Goal: Transaction & Acquisition: Download file/media

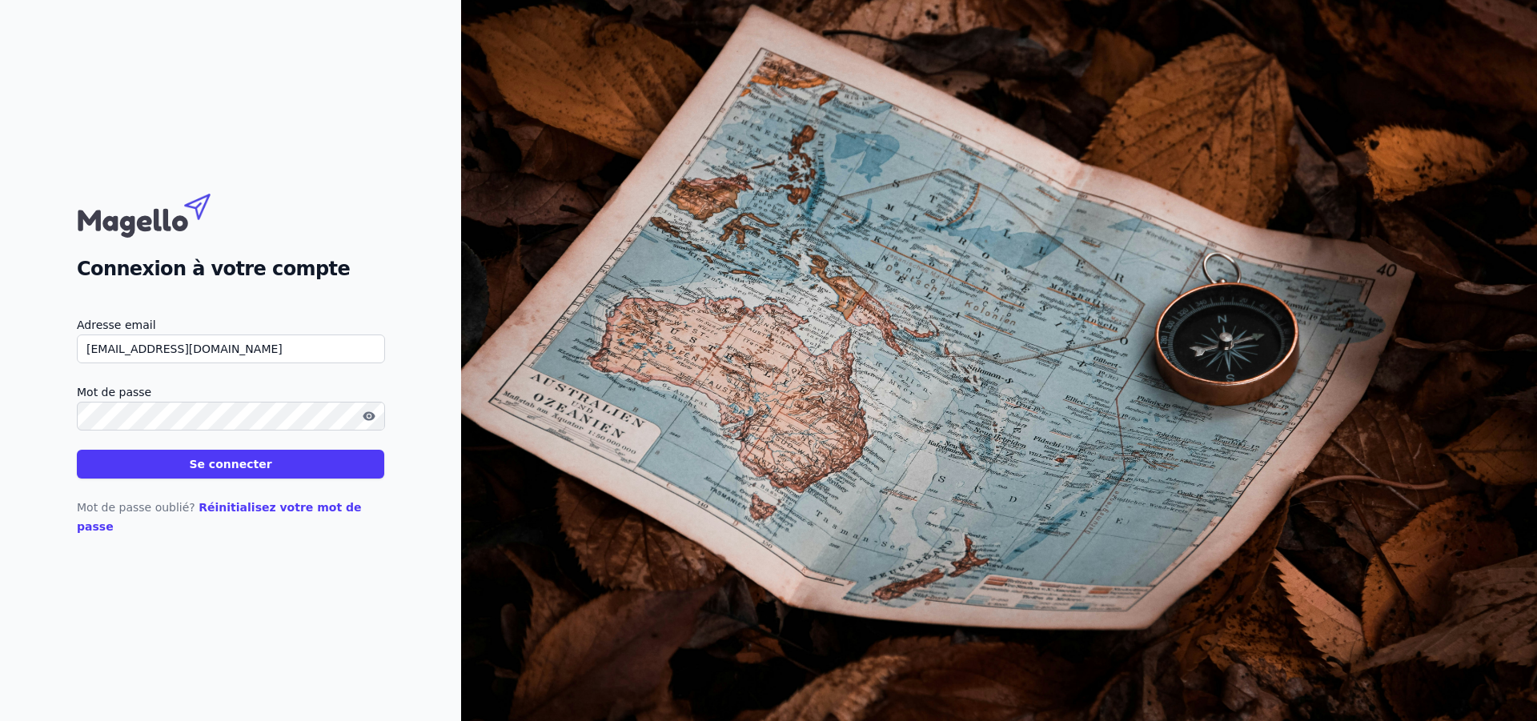
type input "[EMAIL_ADDRESS][DOMAIN_NAME]"
click at [151, 471] on button "Se connecter" at bounding box center [230, 464] width 307 height 29
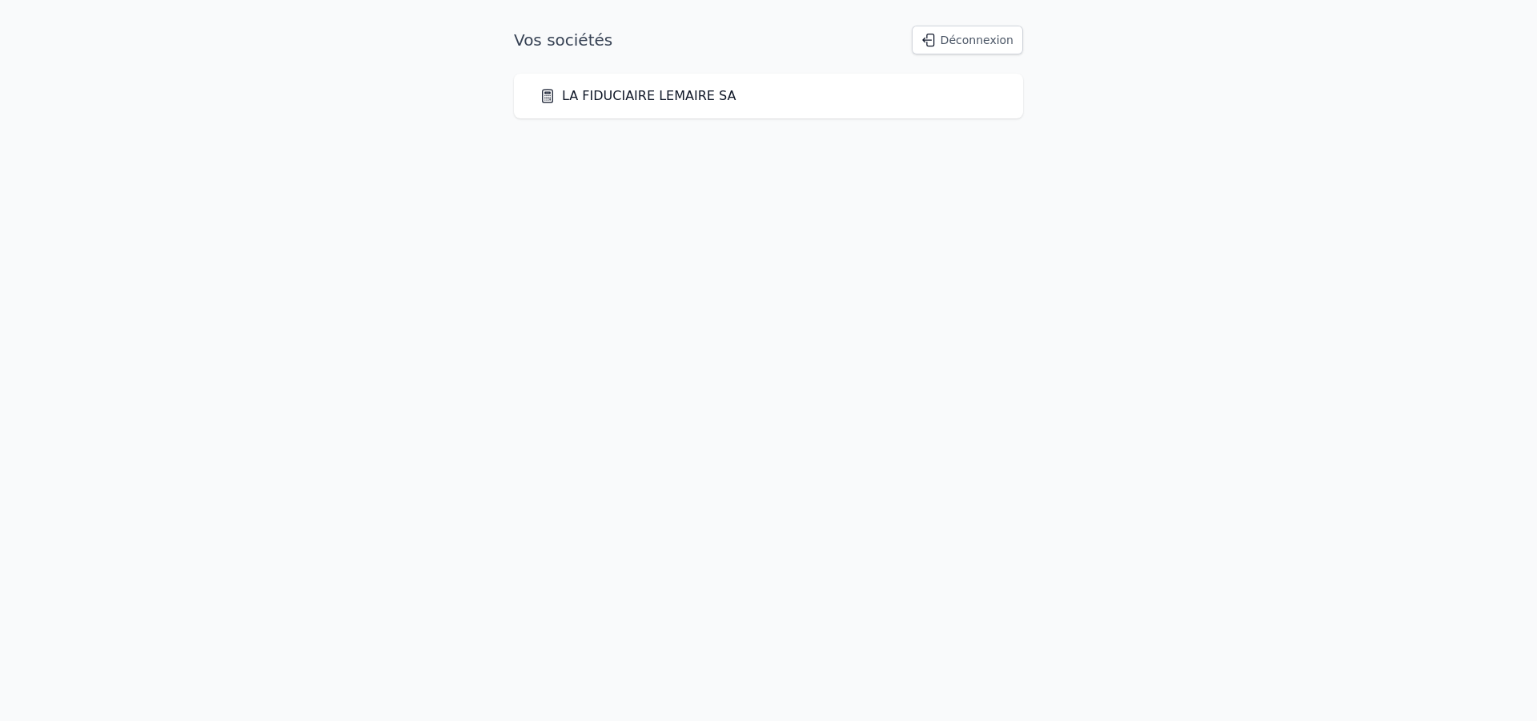
click at [653, 93] on link "LA FIDUCIAIRE LEMAIRE SA" at bounding box center [637, 95] width 196 height 19
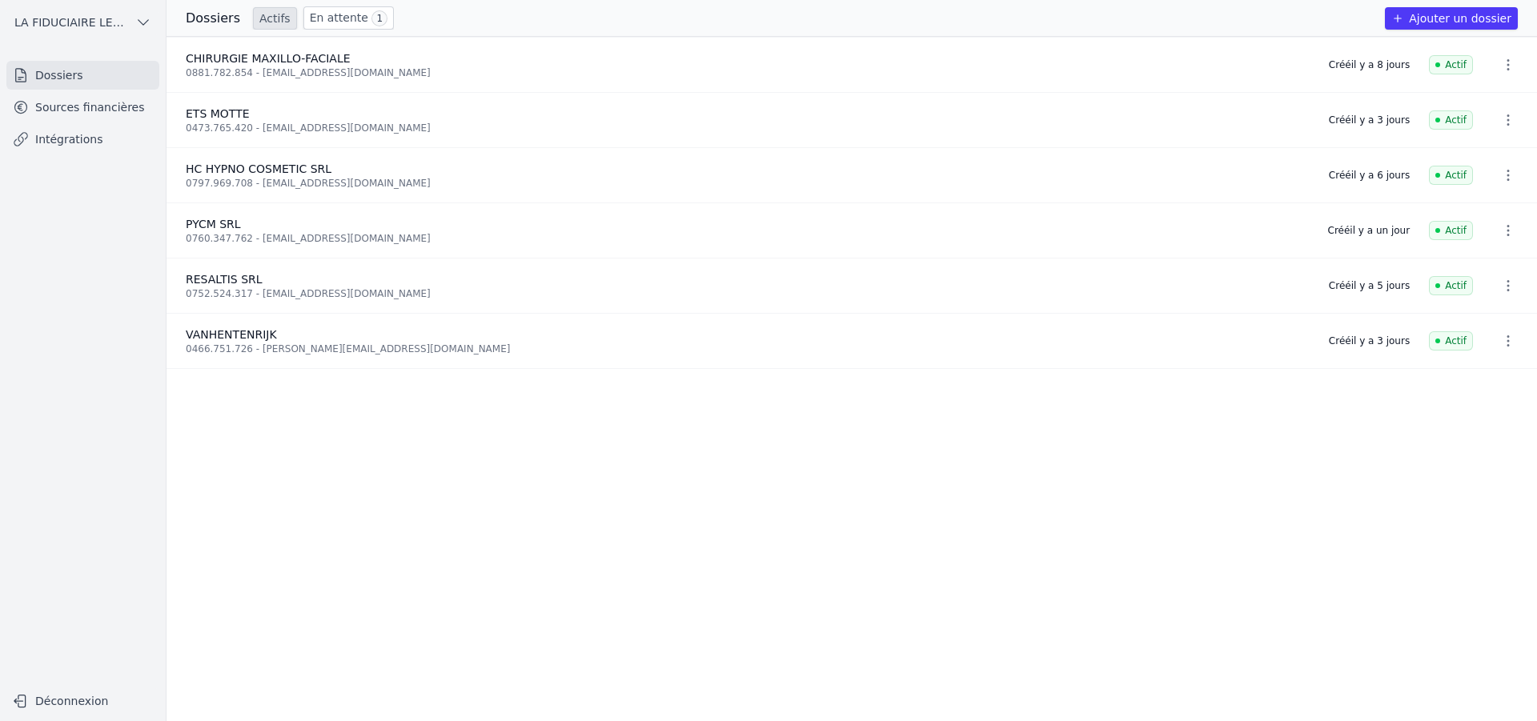
click at [258, 463] on ul "CHIRURGIE MAXILLO-FACIALE 0881.782.854 - [EMAIL_ADDRESS][DOMAIN_NAME] Créé il y…" at bounding box center [851, 379] width 1370 height 684
click at [67, 110] on link "Sources financières" at bounding box center [82, 107] width 153 height 29
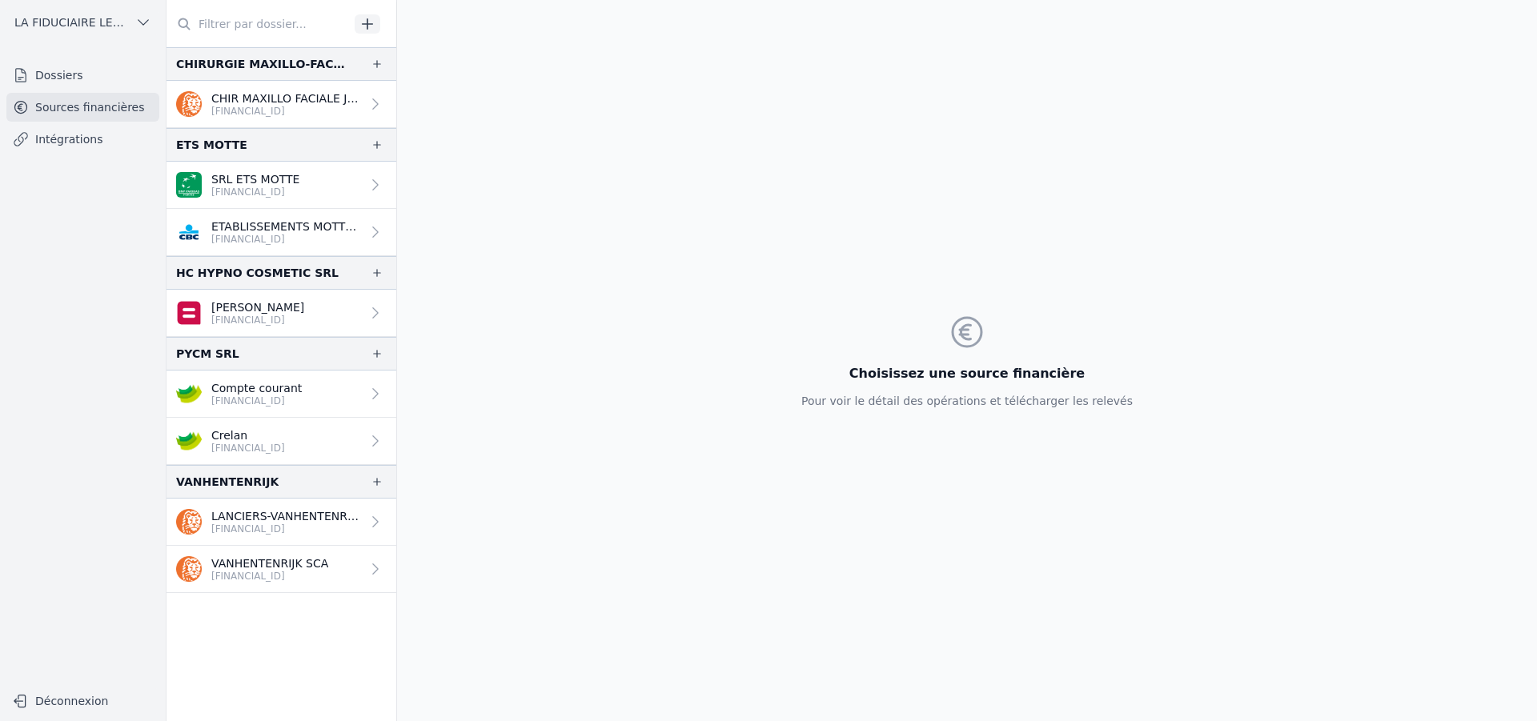
click at [227, 393] on p "Compte courant" at bounding box center [256, 388] width 90 height 16
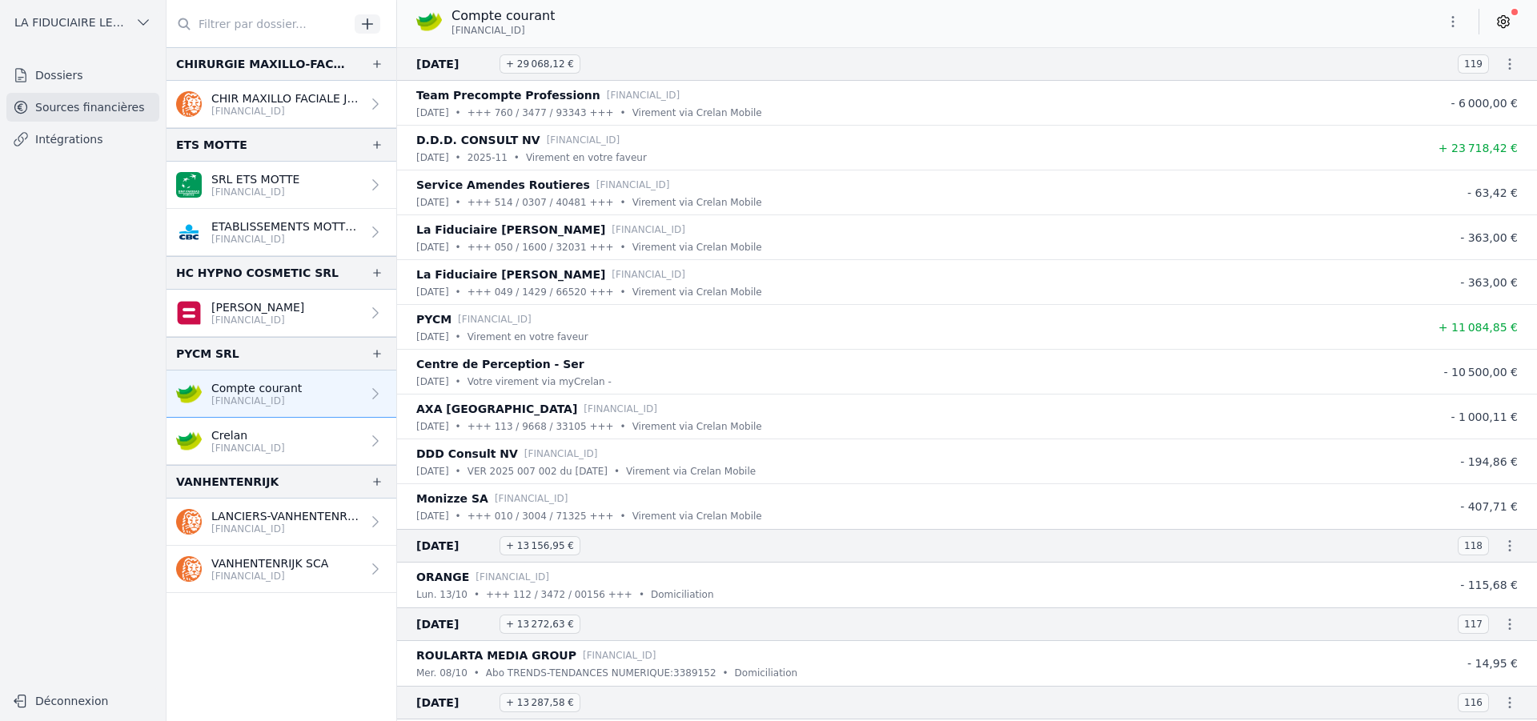
click at [1502, 63] on icon "button" at bounding box center [1510, 64] width 16 height 16
click at [1451, 26] on div at bounding box center [768, 360] width 1537 height 721
click at [1451, 26] on icon "button" at bounding box center [1453, 22] width 16 height 16
click at [1417, 89] on button "Exporter" at bounding box center [1414, 85] width 115 height 30
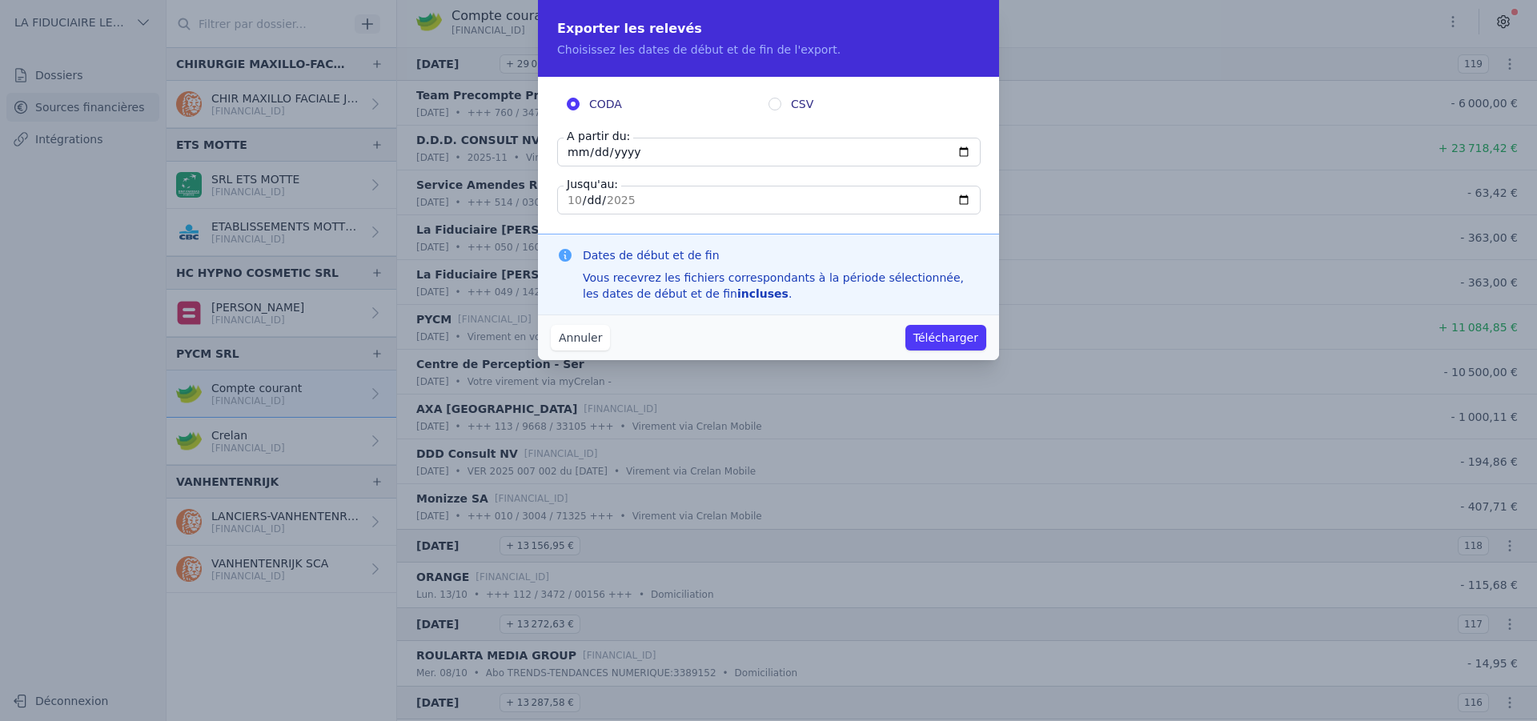
click at [571, 154] on input "[DATE]" at bounding box center [768, 152] width 423 height 29
type input "[DATE]"
click at [952, 339] on button "Télécharger" at bounding box center [945, 338] width 81 height 26
